Goal: Task Accomplishment & Management: Use online tool/utility

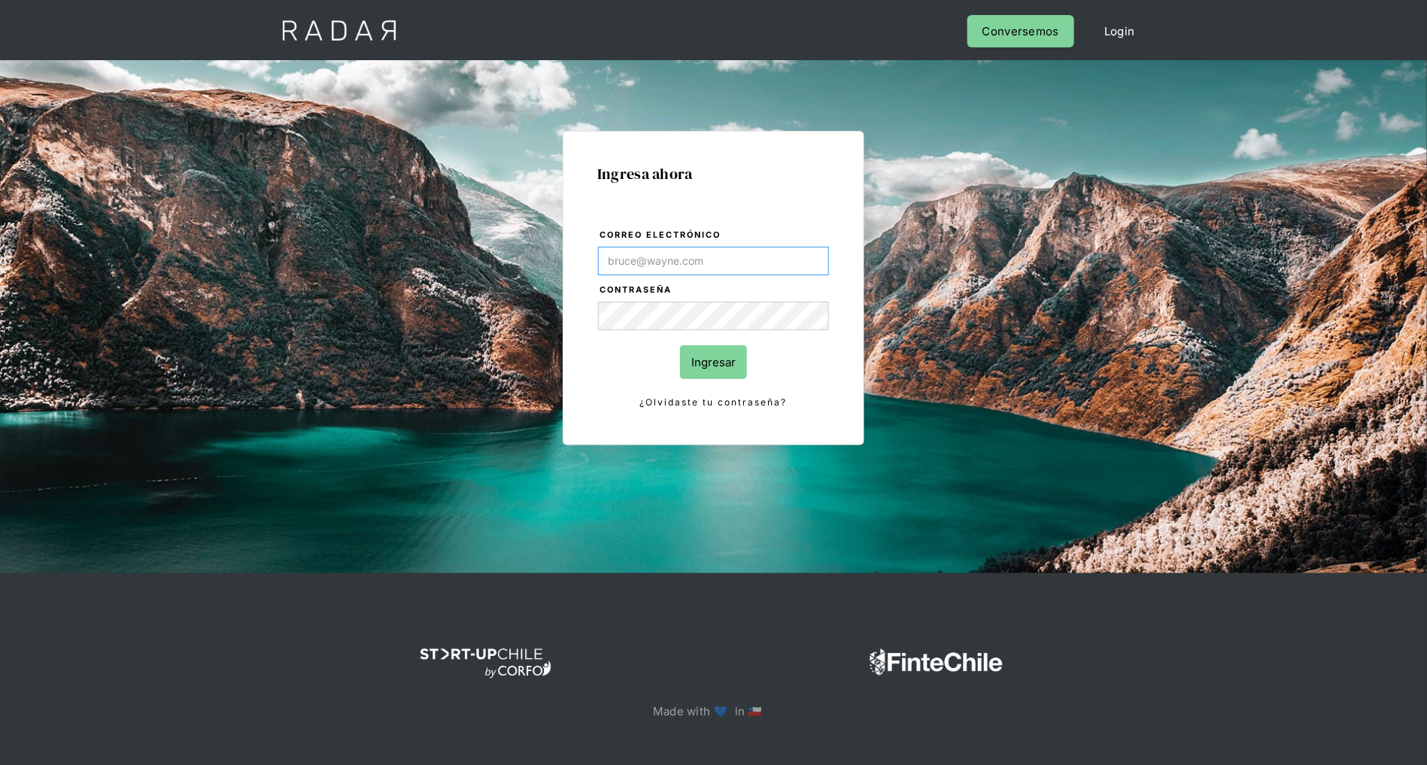
type input "[PERSON_NAME][EMAIL_ADDRESS][DOMAIN_NAME]"
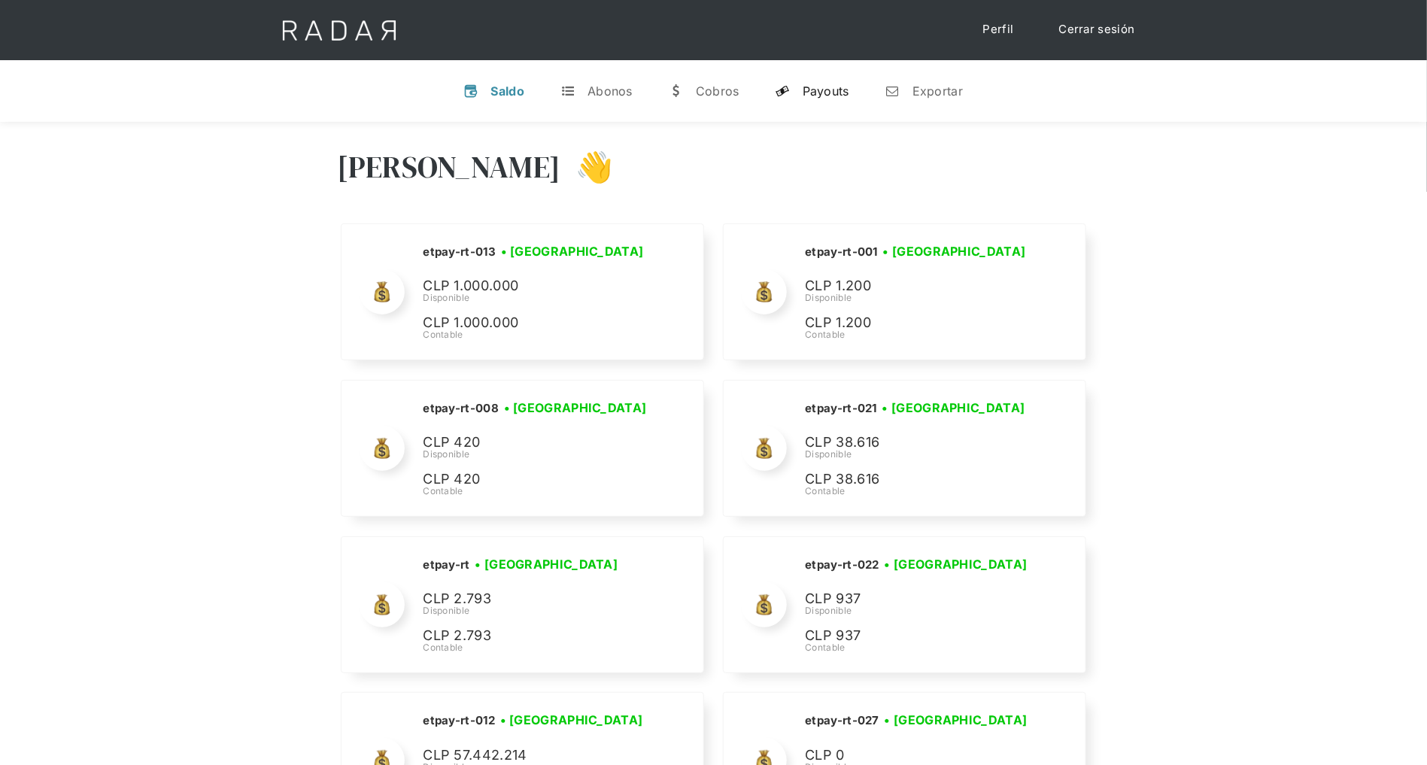
scroll to position [6886, 0]
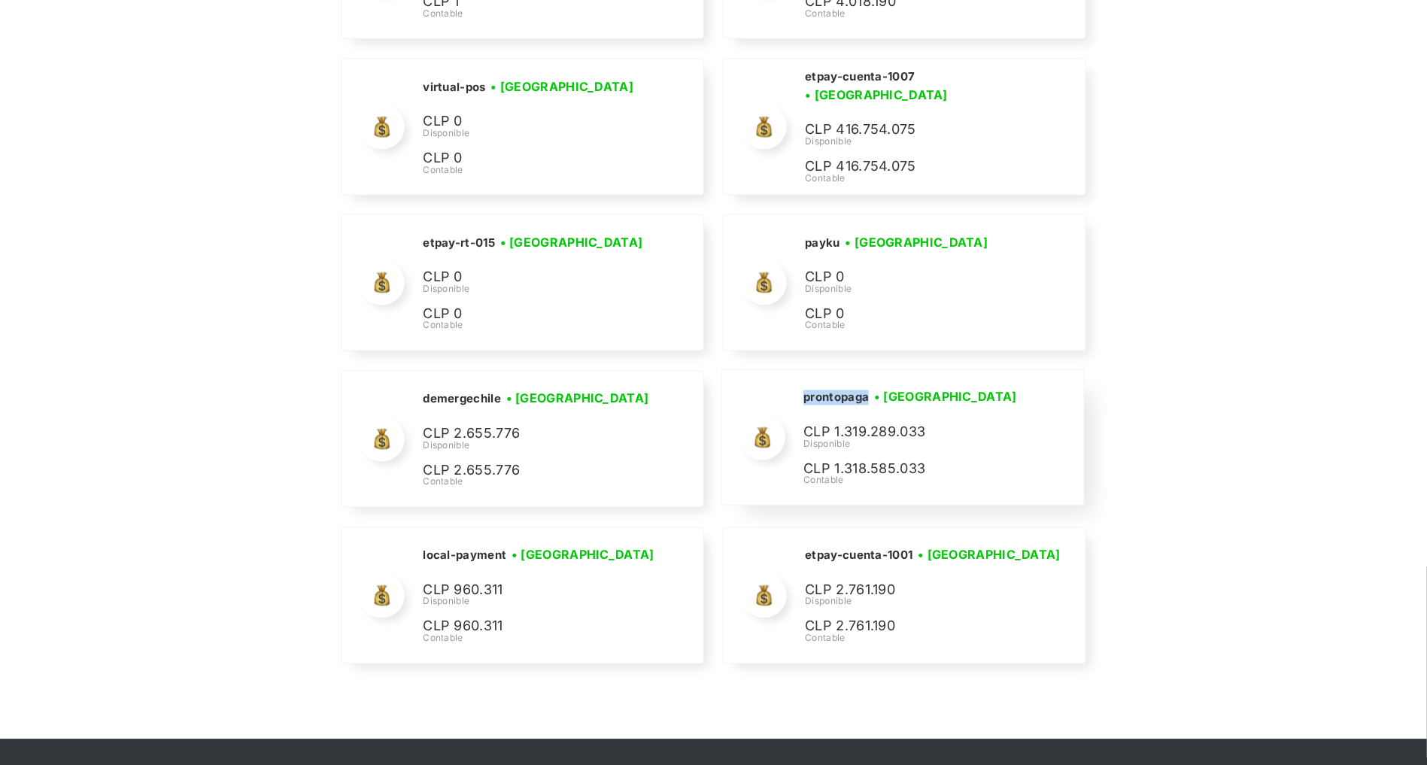
drag, startPoint x: 870, startPoint y: 383, endPoint x: 800, endPoint y: 375, distance: 70.3
click at [0, 0] on div "prontopaga • [GEOGRAPHIC_DATA] • Desconectada CLP 1.319.289.033 Disponible CLP …" at bounding box center [0, 0] width 0 height 0
copy h2 "prontopaga"
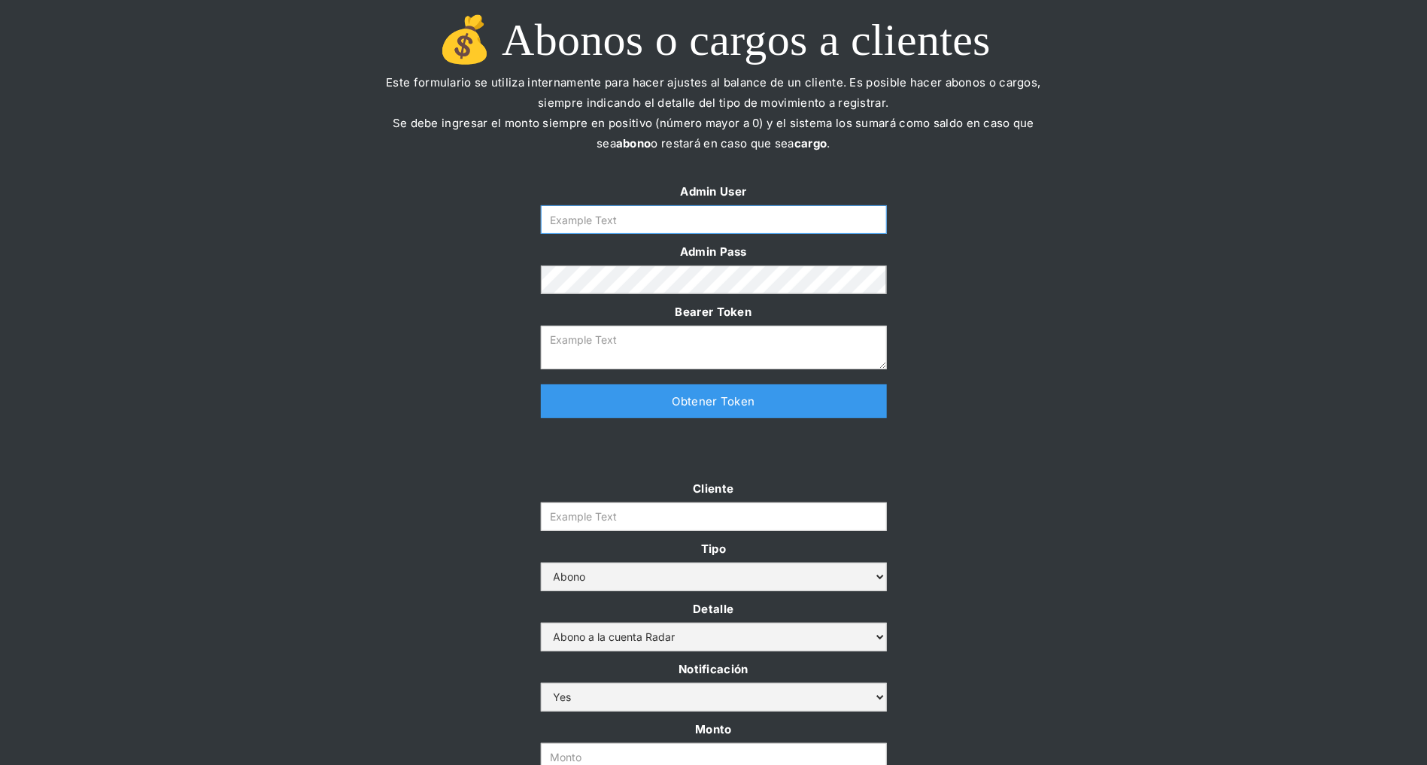
click at [727, 224] on input "Form" at bounding box center [714, 219] width 346 height 29
type input "[PERSON_NAME][EMAIL_ADDRESS][DOMAIN_NAME]"
click at [698, 384] on link "Obtener Token" at bounding box center [714, 401] width 346 height 34
type textarea "eyJhbGciOiJSUzI1NiIsInR5cCI6IkpXVCJ9.eyJkYXRhIjp7ImlkIjoiZGFuaWVsYUBzb21vc3JhZG…"
click at [637, 508] on input "Cliente" at bounding box center [714, 516] width 346 height 29
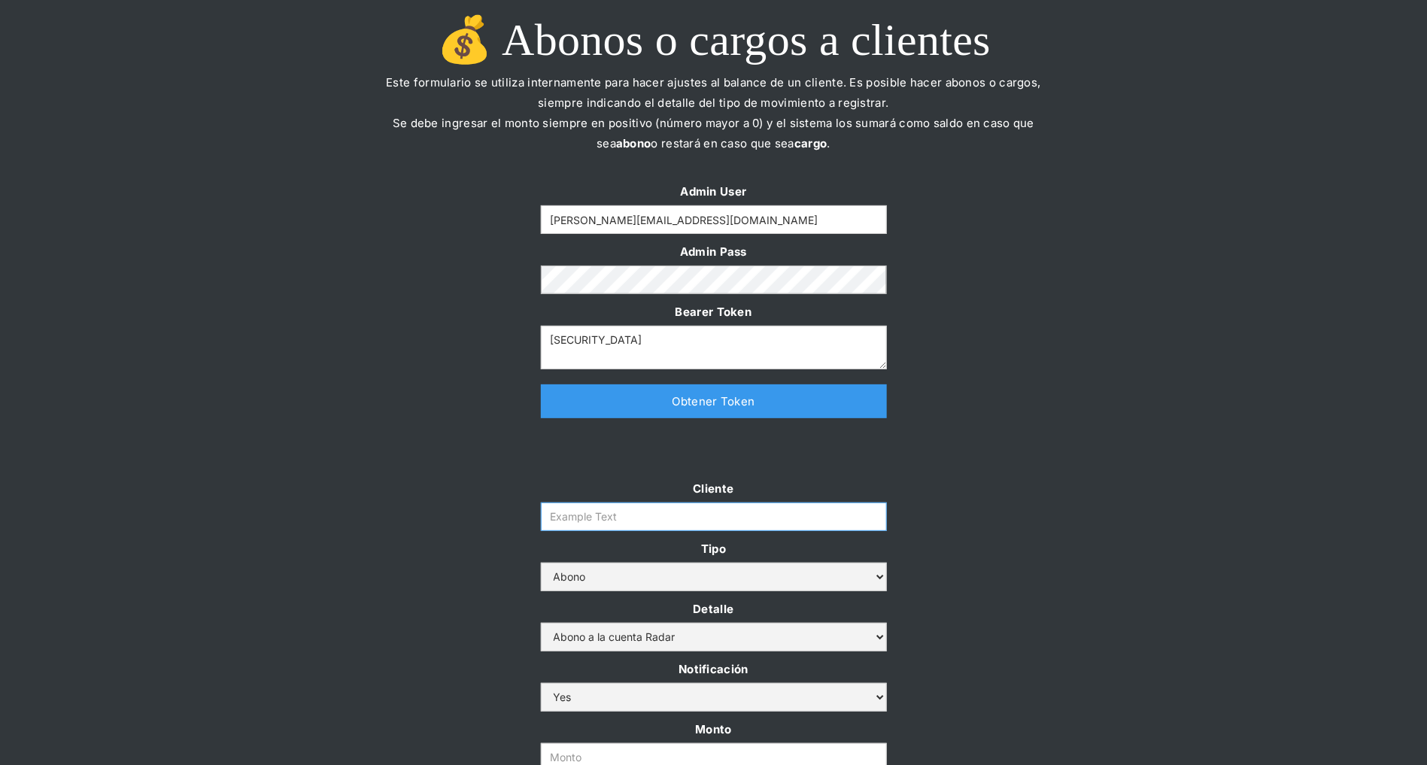
paste input "prontopaga"
type input "prontopaga"
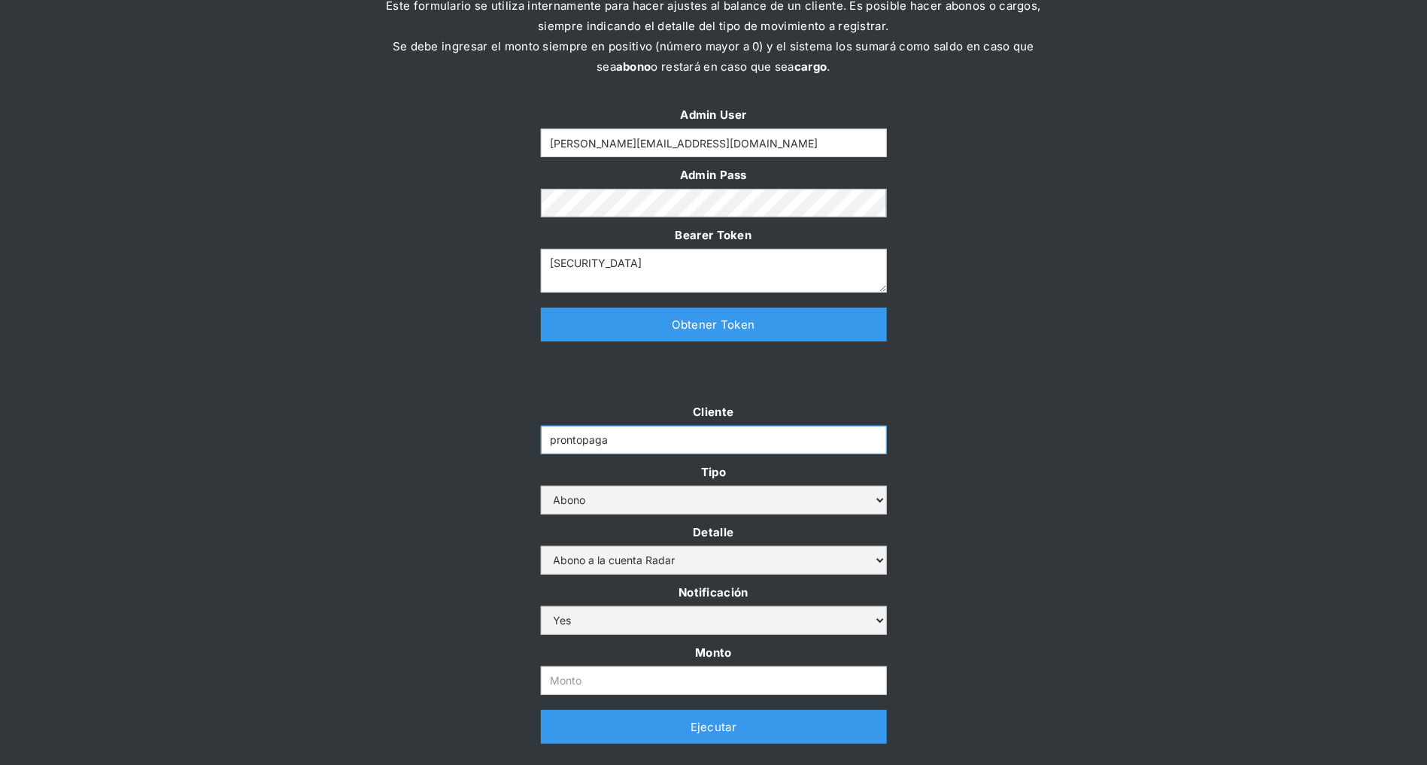
scroll to position [132, 0]
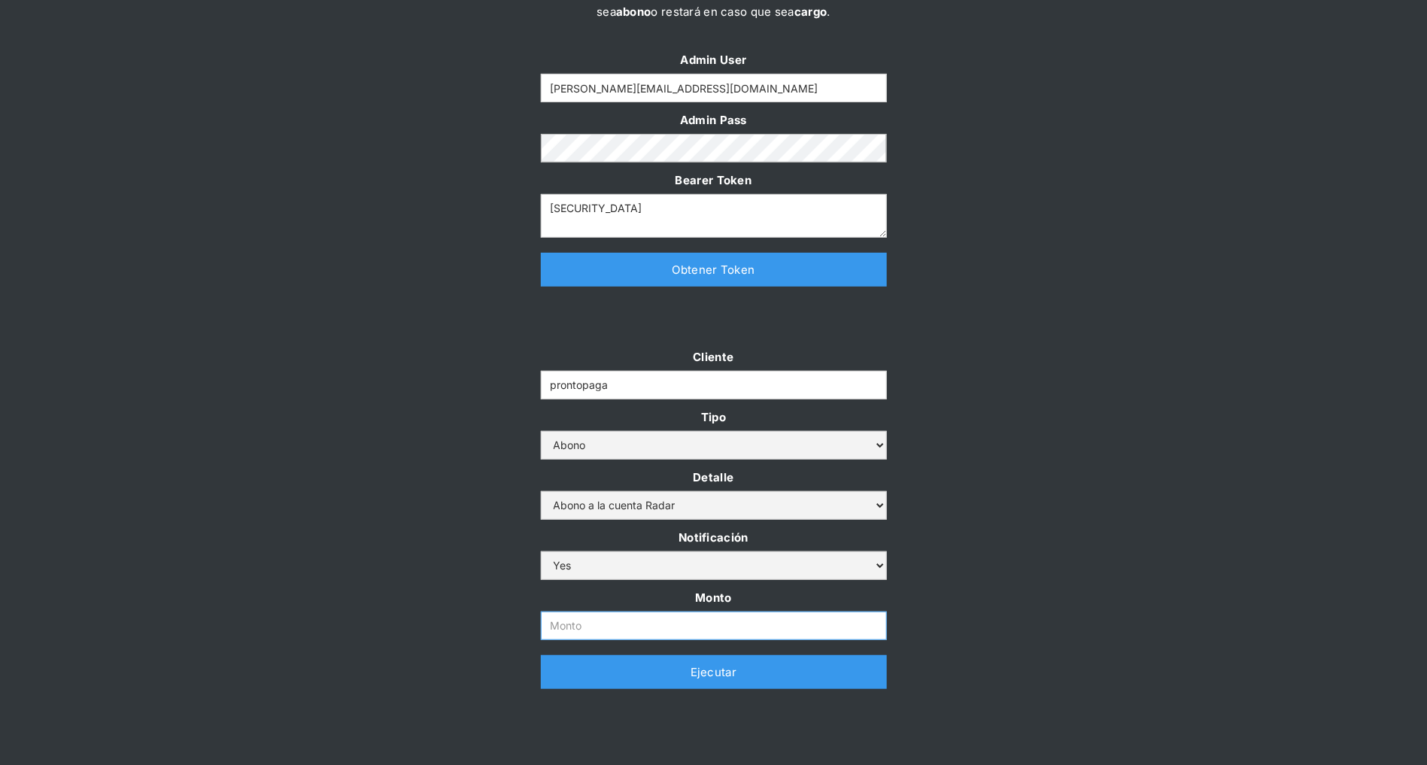
click at [589, 620] on input "Monto" at bounding box center [714, 625] width 346 height 29
paste input "$1,000,000,000"
type input "1.000.000.000"
click at [448, 548] on div "Cliente prontopaga Tipo Abono Cargo Detalle Abono a la cuenta Radar Devolución …" at bounding box center [713, 525] width 1427 height 357
click at [601, 667] on link "Ejecutar" at bounding box center [714, 672] width 346 height 34
